Goal: Check status: Check status

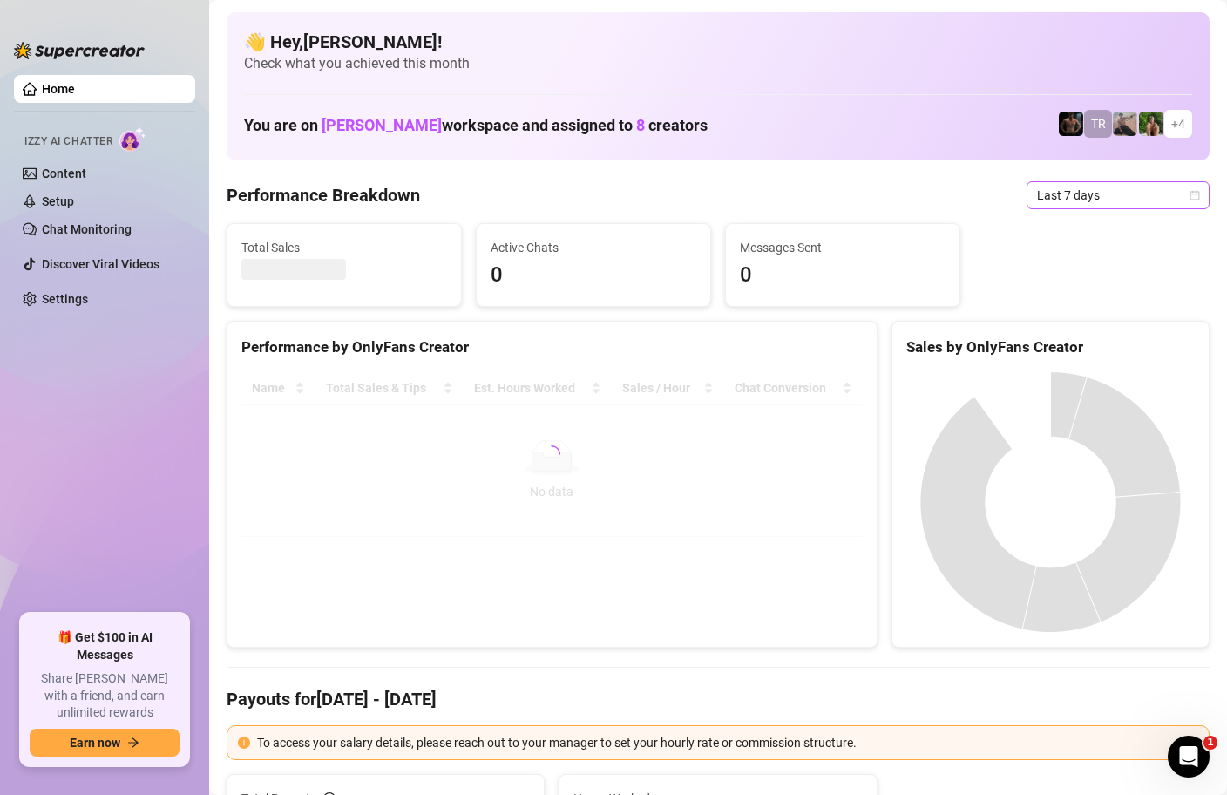
click at [1194, 195] on icon "calendar" at bounding box center [1194, 195] width 10 height 10
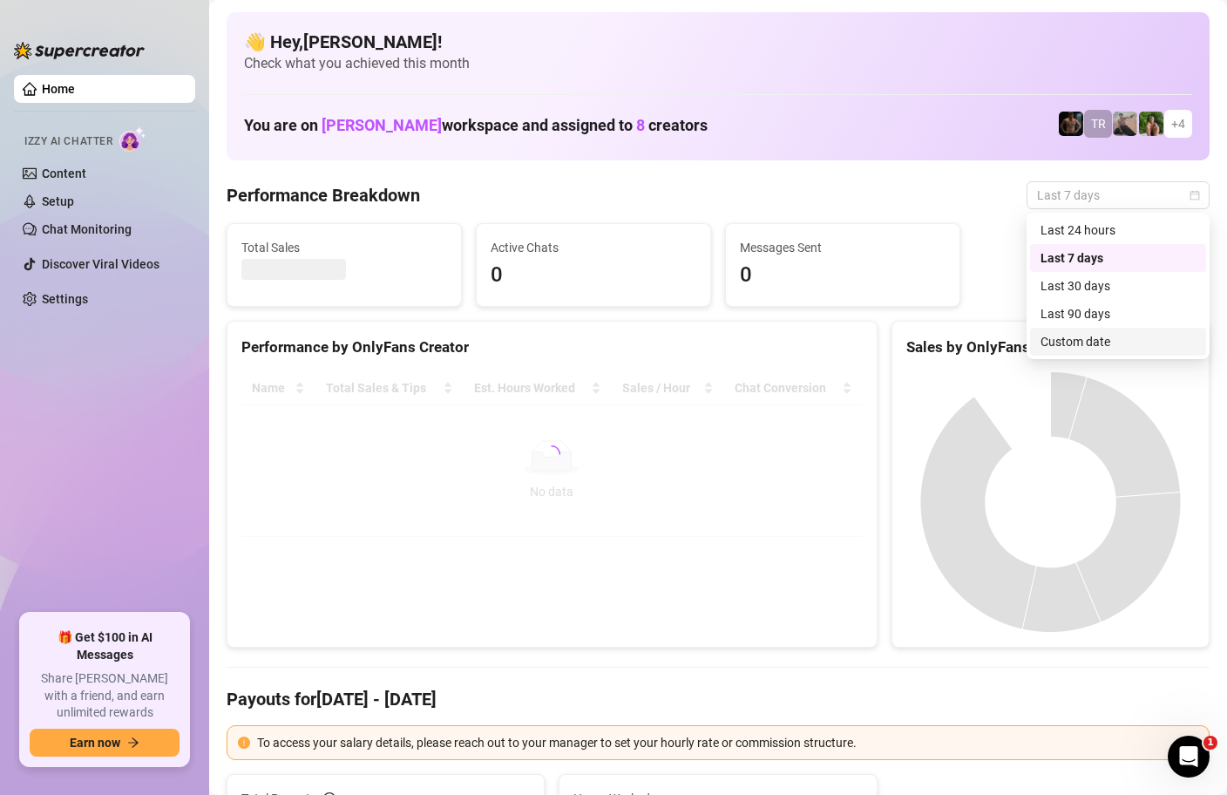
click at [1087, 335] on div "Custom date" at bounding box center [1117, 341] width 155 height 19
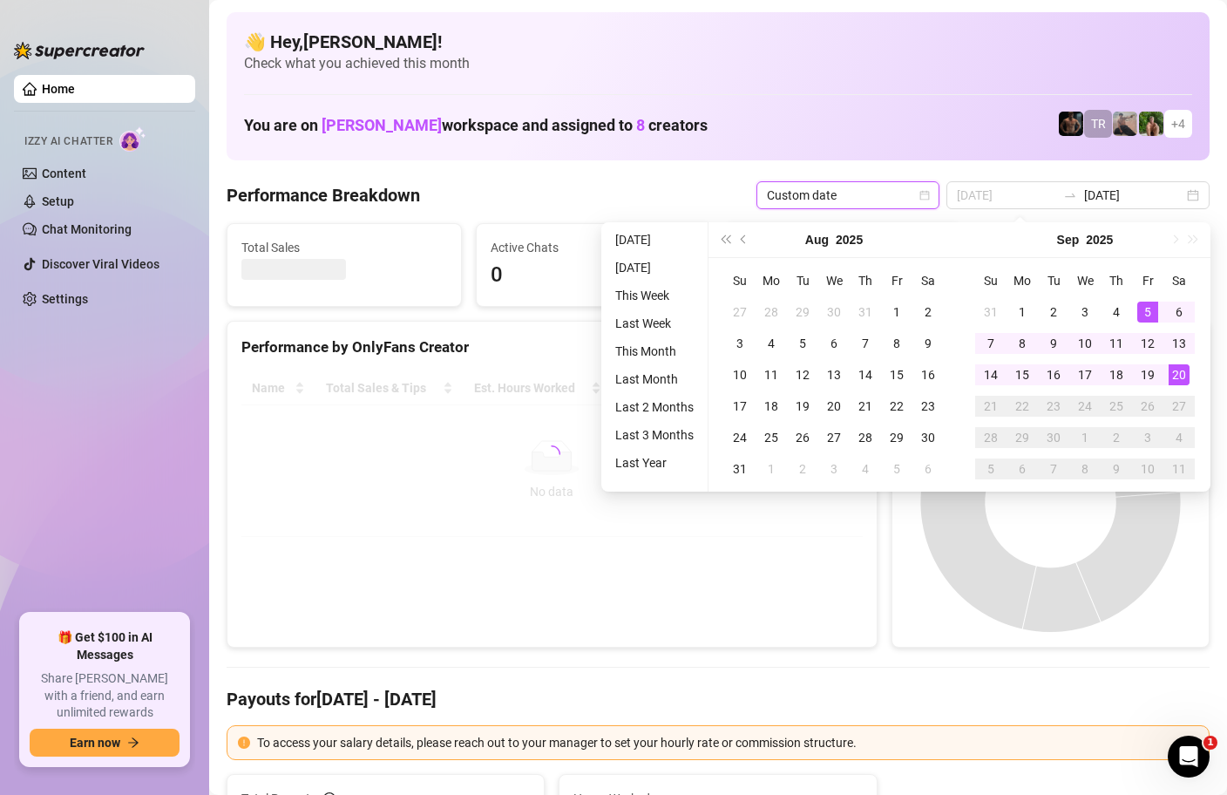
type input "[DATE]"
click at [1183, 369] on div "20" at bounding box center [1178, 374] width 21 height 21
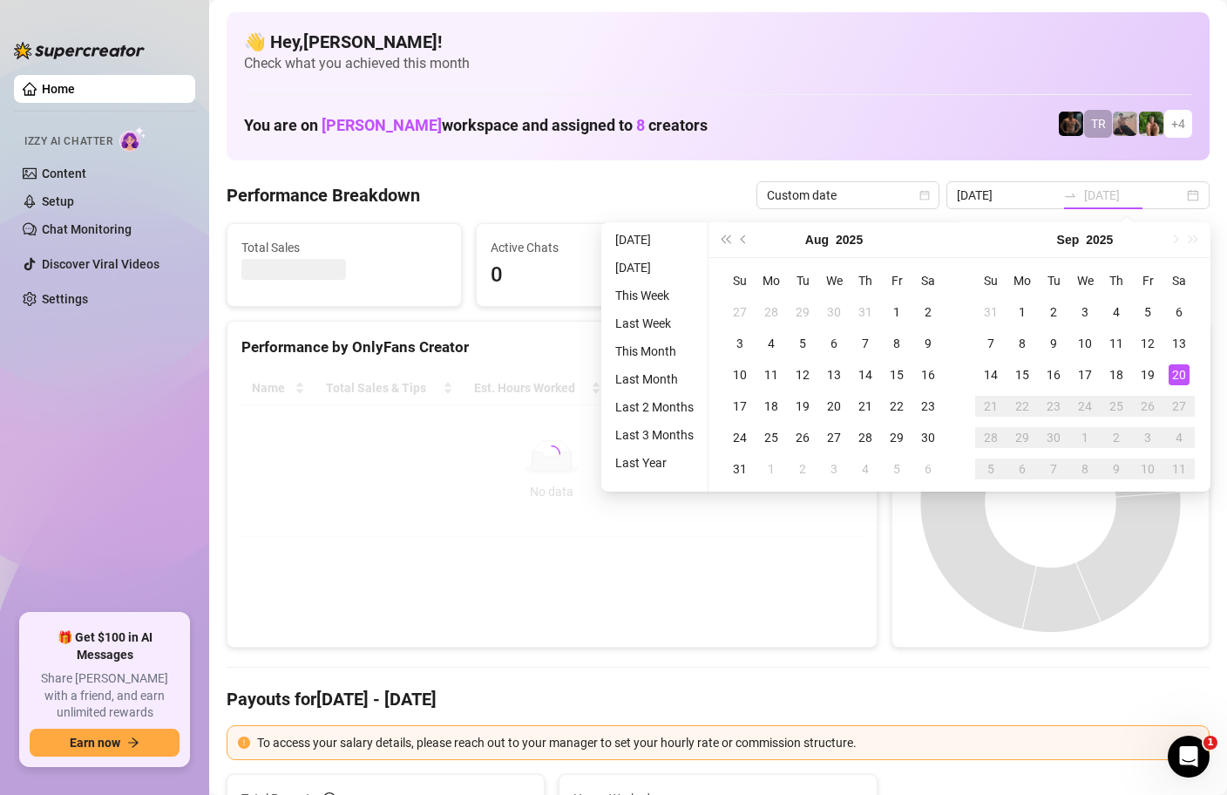
click at [1183, 369] on div "20" at bounding box center [1178, 374] width 21 height 21
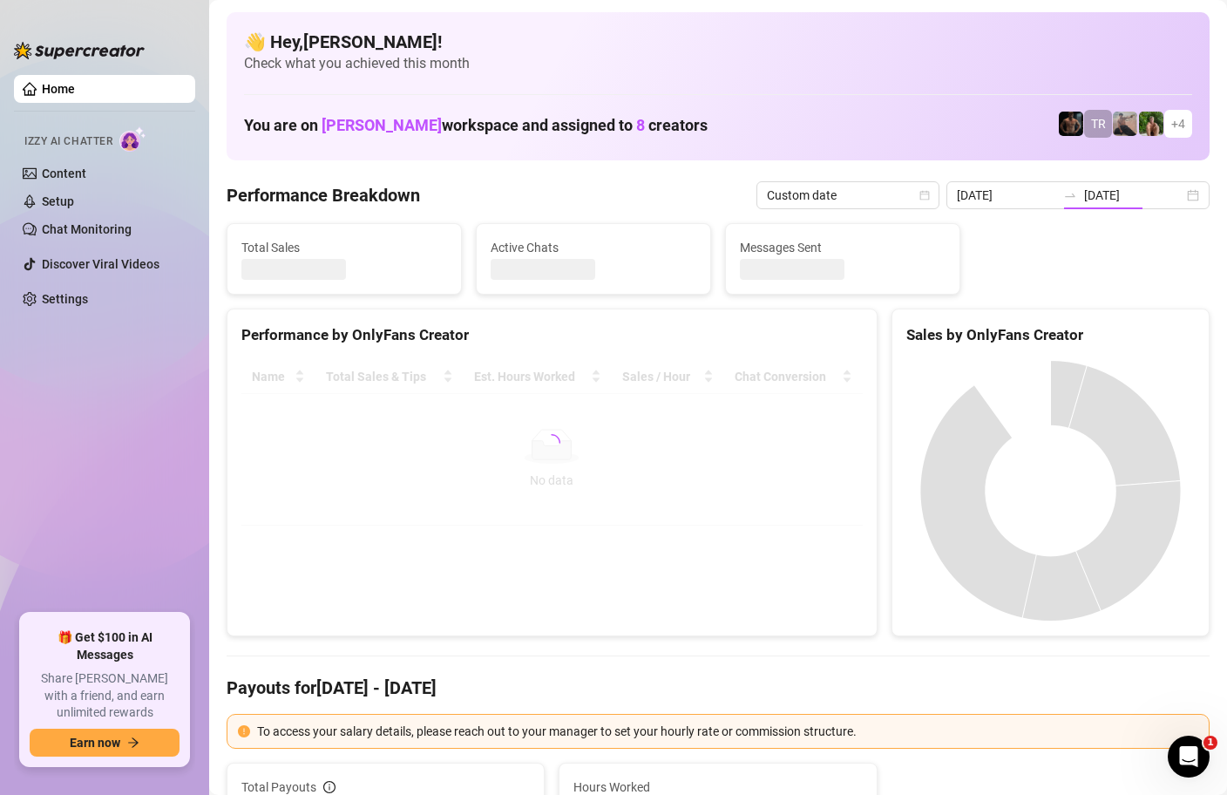
type input "[DATE]"
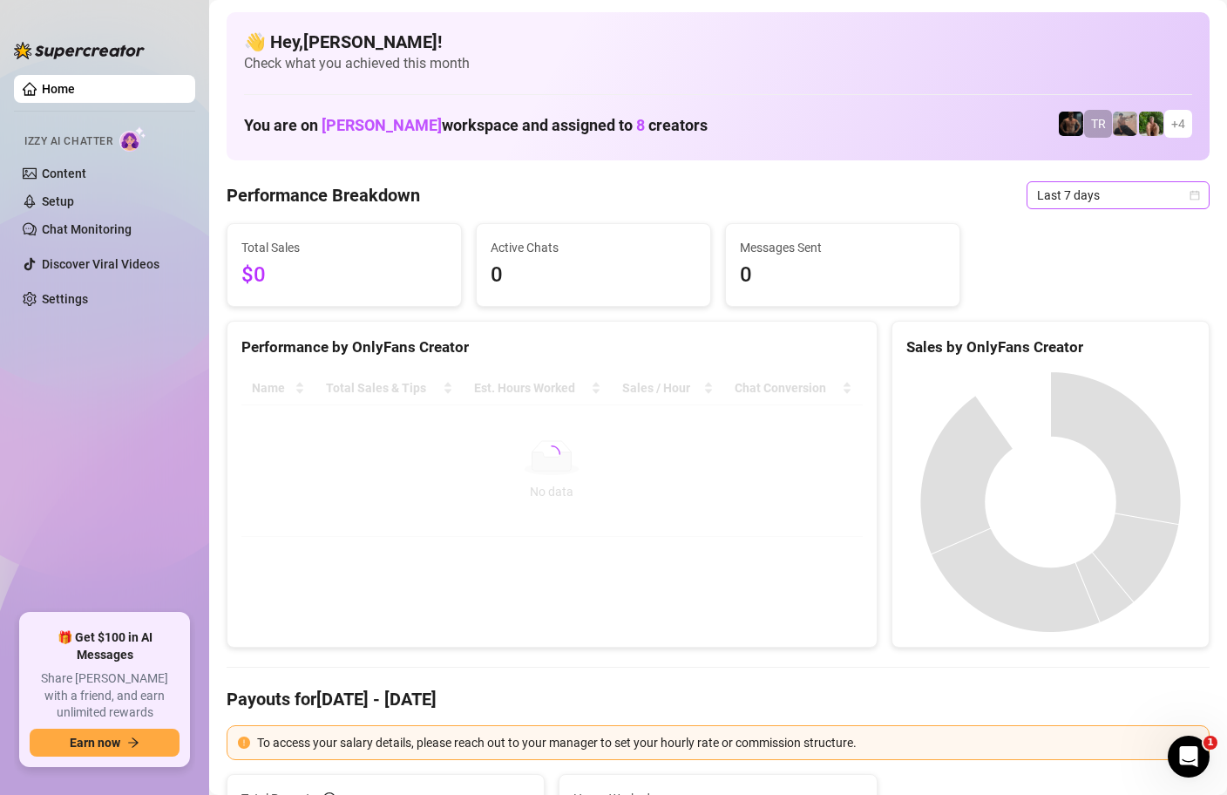
click at [1189, 197] on icon "calendar" at bounding box center [1194, 195] width 10 height 10
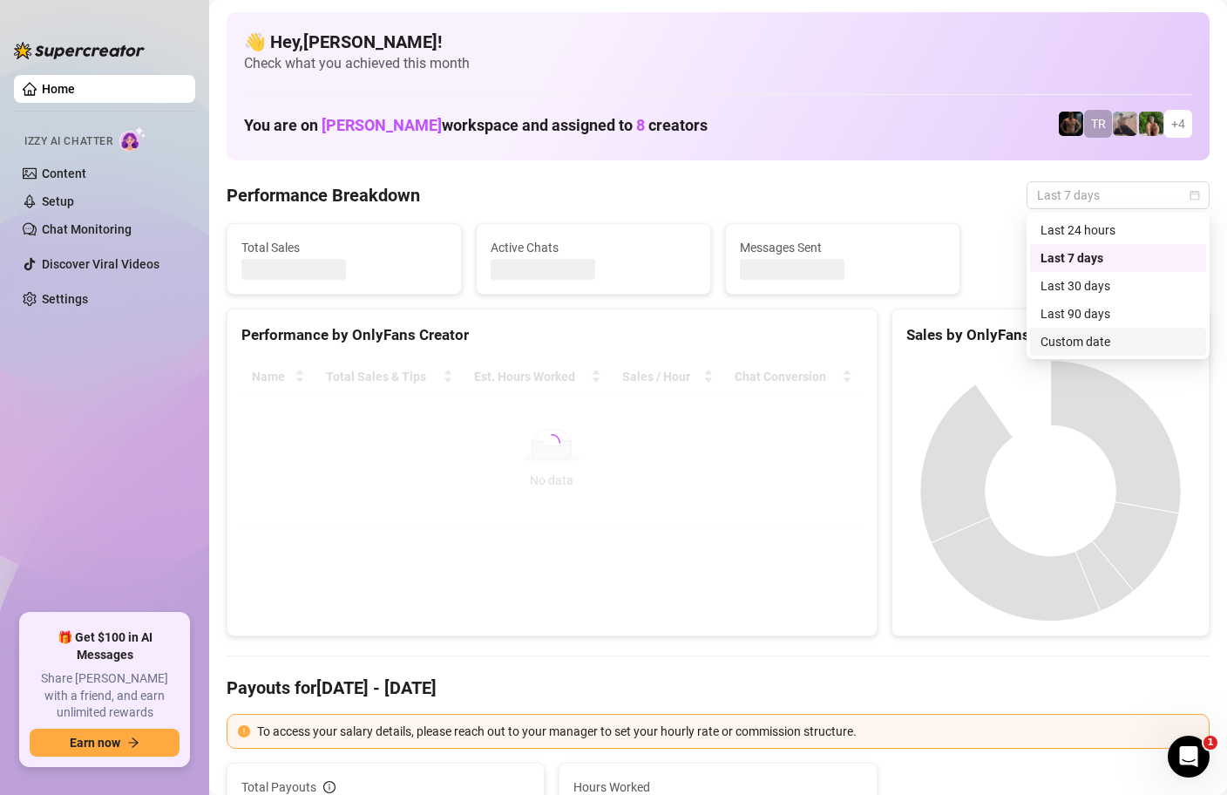
click at [1089, 344] on div "Custom date" at bounding box center [1117, 341] width 155 height 19
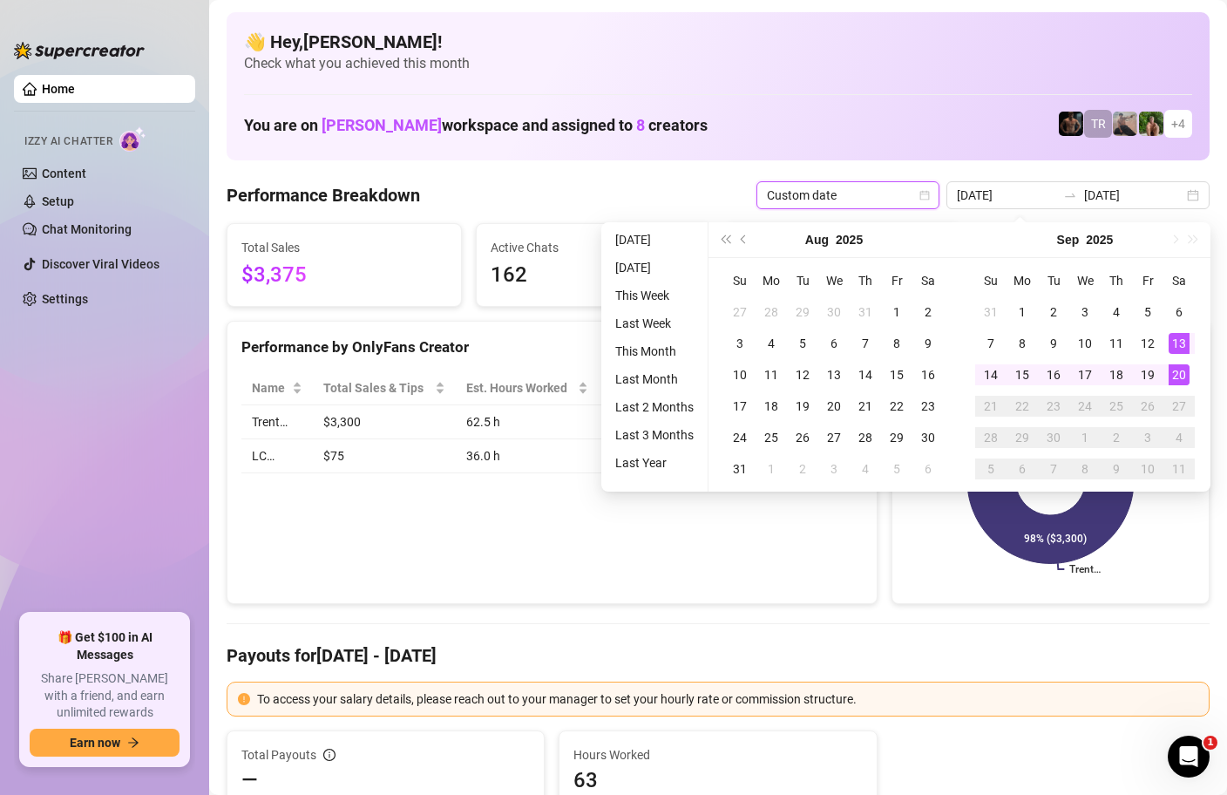
type input "[DATE]"
click at [1174, 377] on div "20" at bounding box center [1178, 374] width 21 height 21
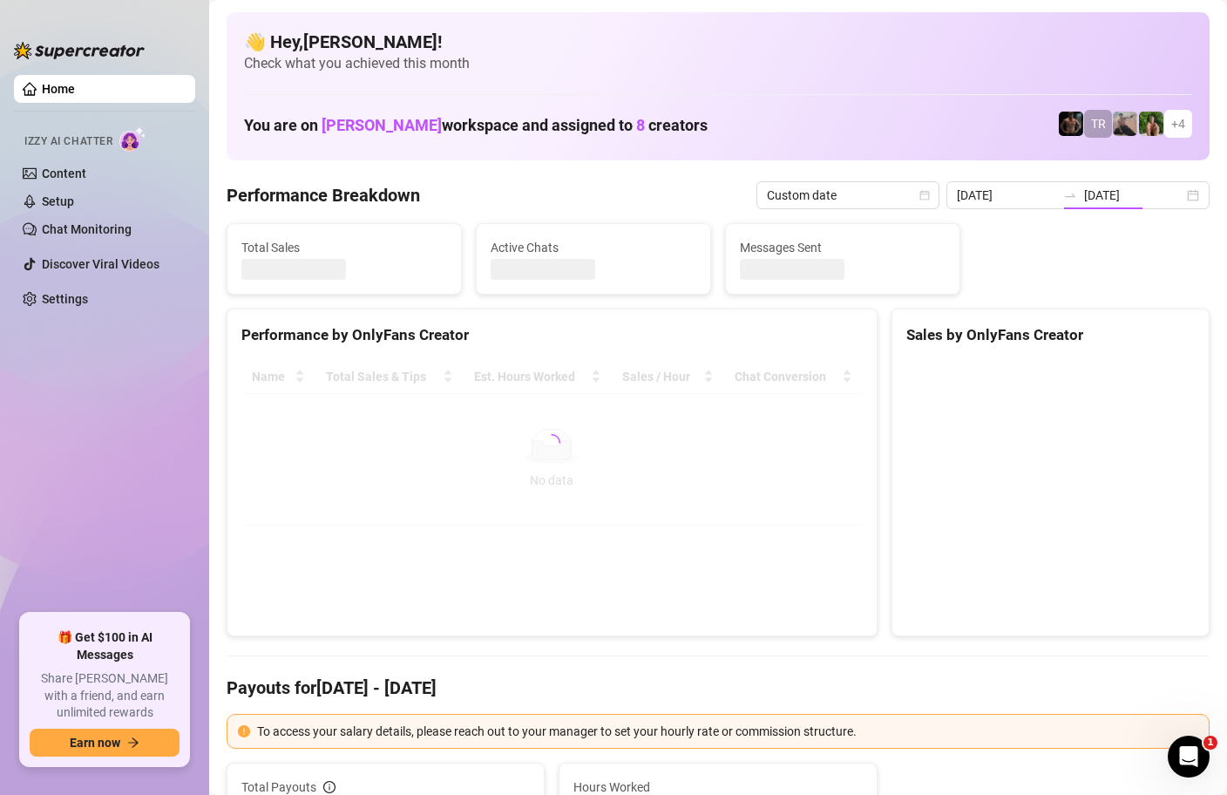
type input "[DATE]"
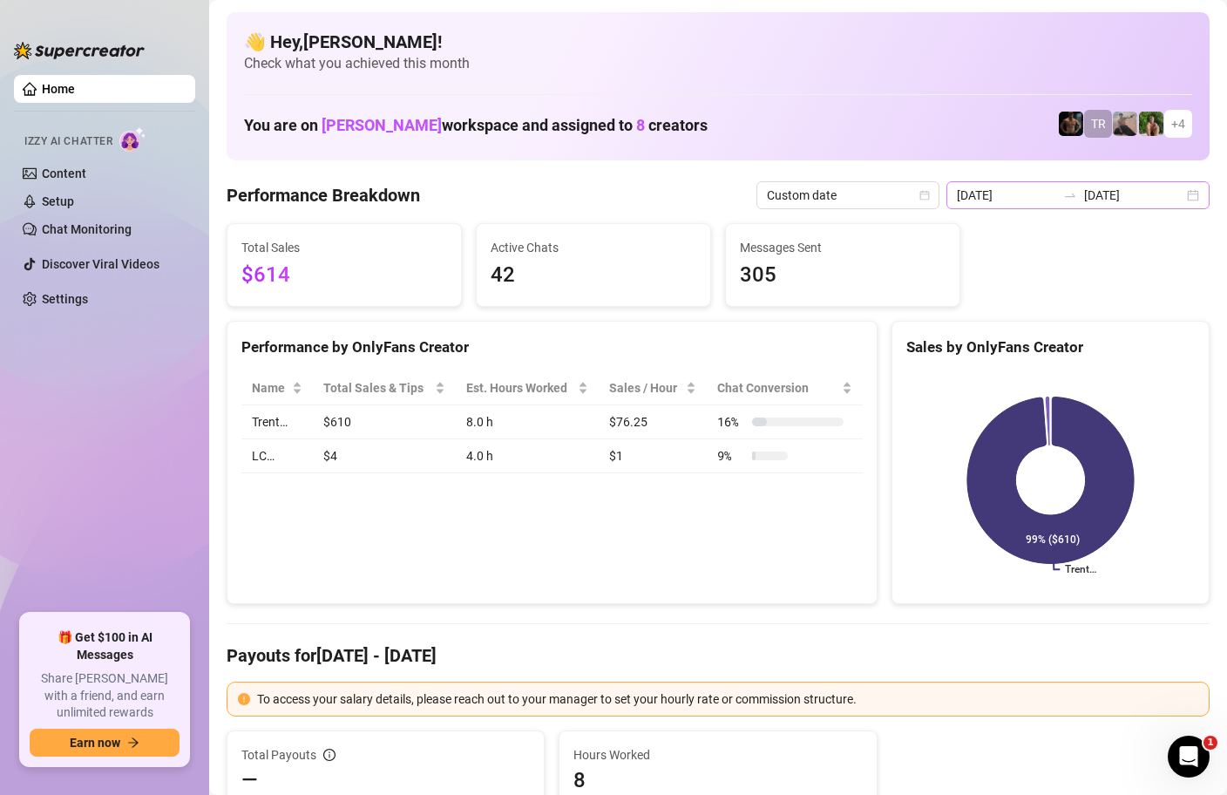
click at [1194, 197] on div "2025-09-20 2025-09-20" at bounding box center [1077, 195] width 263 height 28
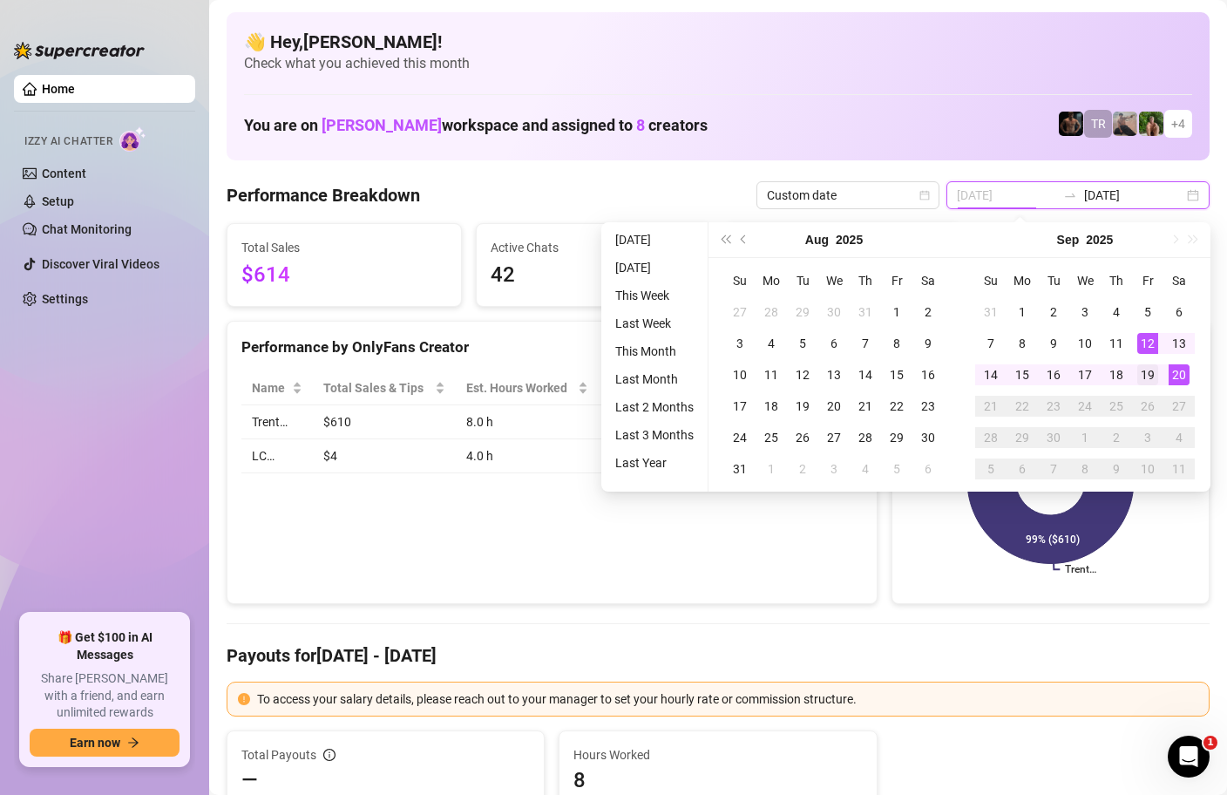
type input "2025-09-19"
click at [1152, 372] on div "19" at bounding box center [1147, 374] width 21 height 21
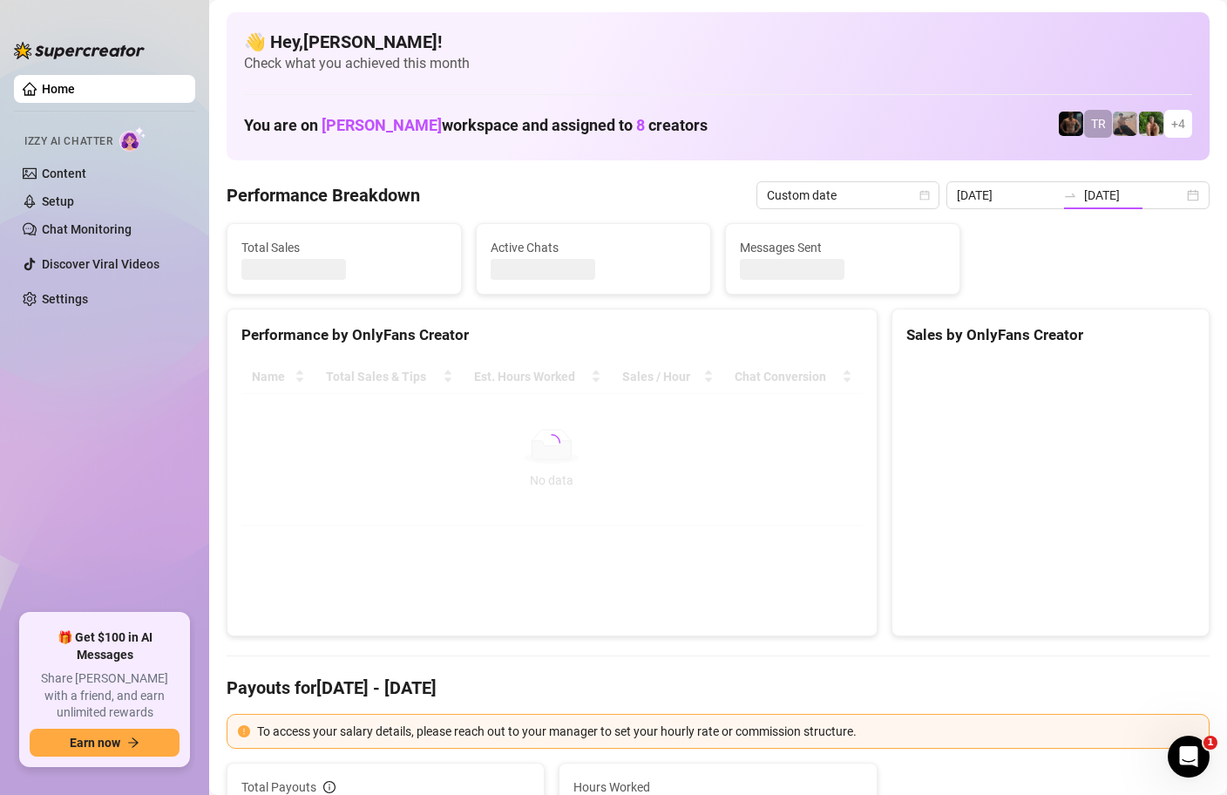
type input "2025-09-19"
